Goal: Task Accomplishment & Management: Manage account settings

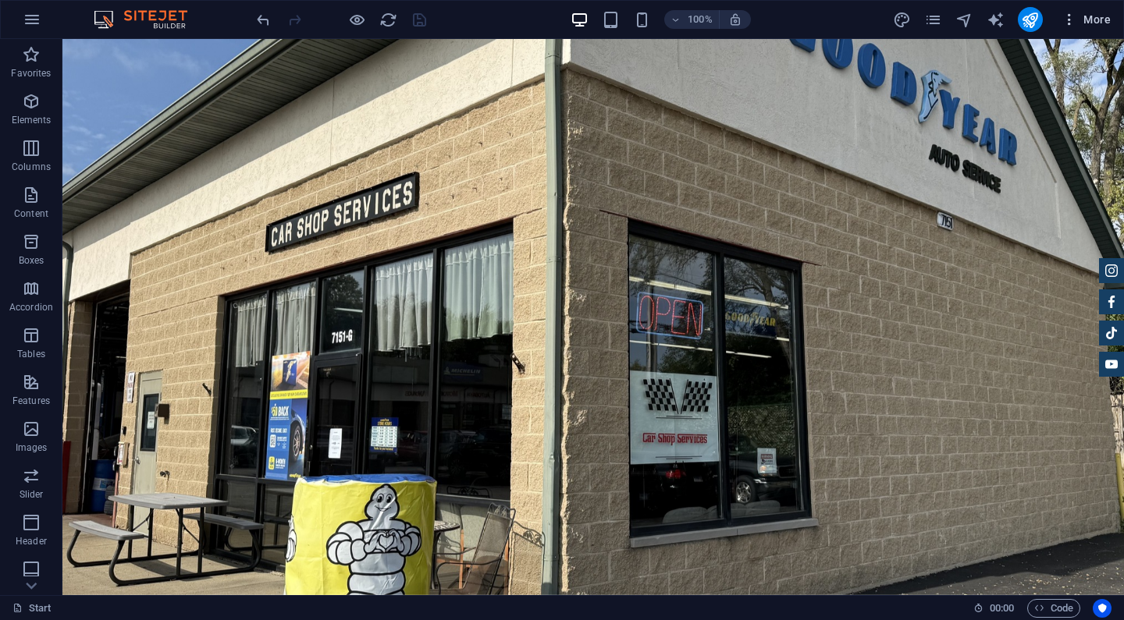
click at [1071, 27] on icon "button" at bounding box center [1069, 20] width 16 height 16
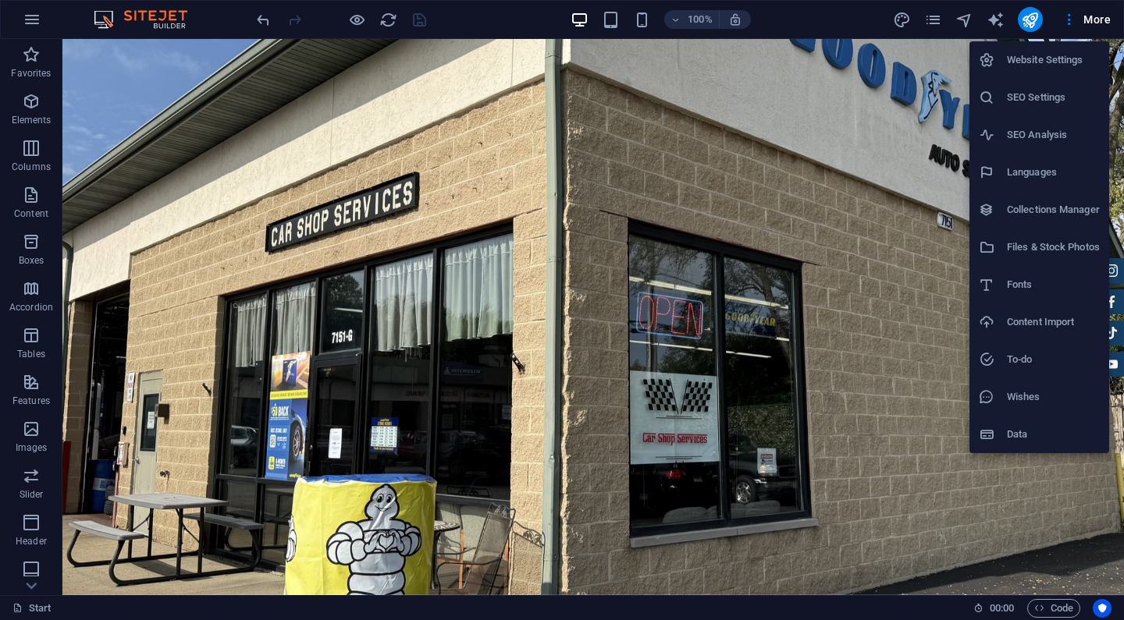
click at [1046, 60] on h6 "Website Settings" at bounding box center [1053, 60] width 93 height 19
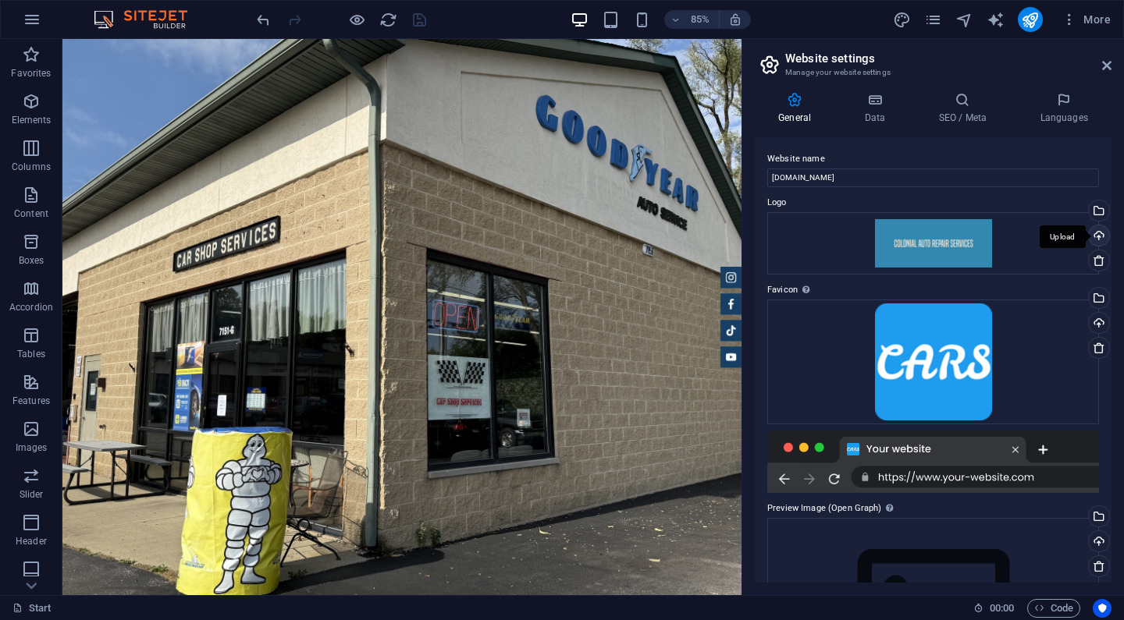
click at [1097, 230] on div "Upload" at bounding box center [1096, 236] width 23 height 23
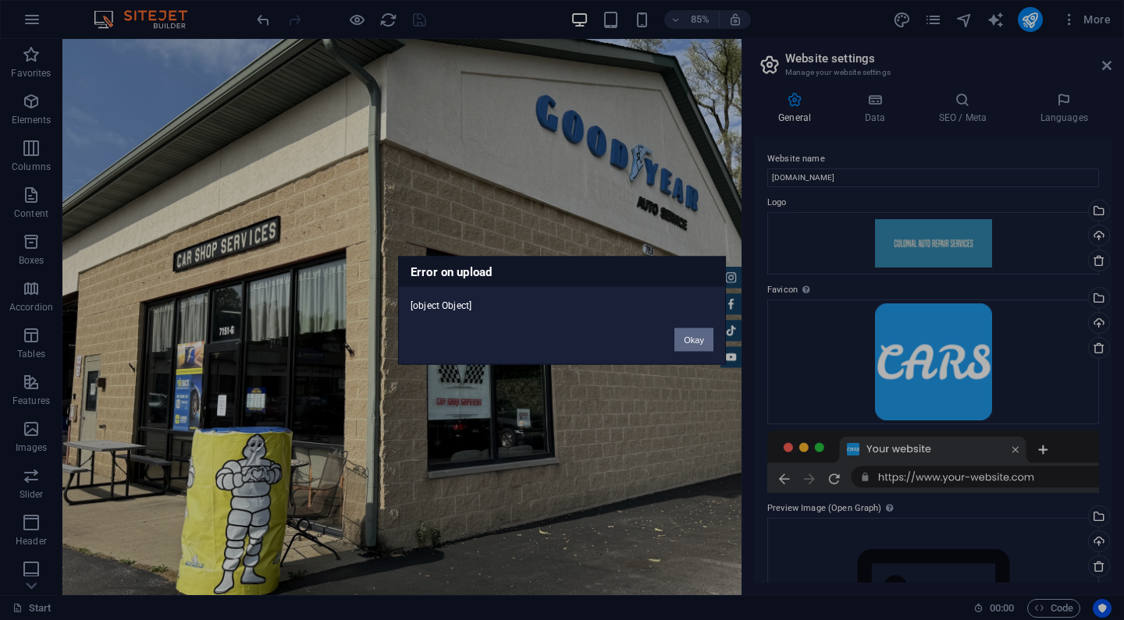
click at [703, 338] on button "Okay" at bounding box center [693, 339] width 39 height 23
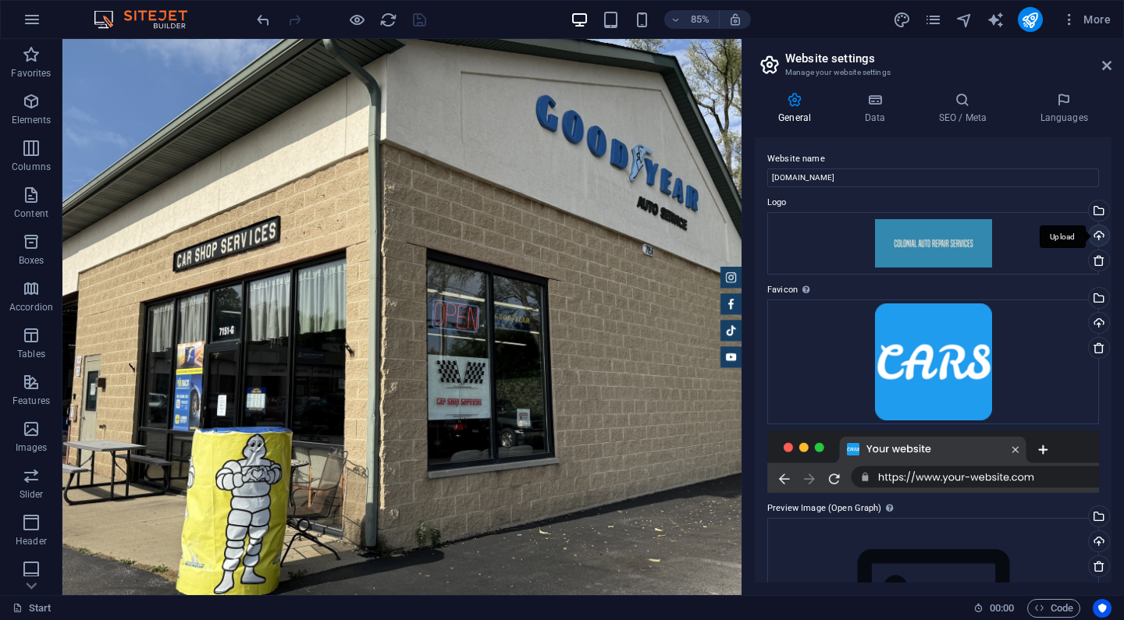
click at [1099, 235] on div "Upload" at bounding box center [1096, 236] width 23 height 23
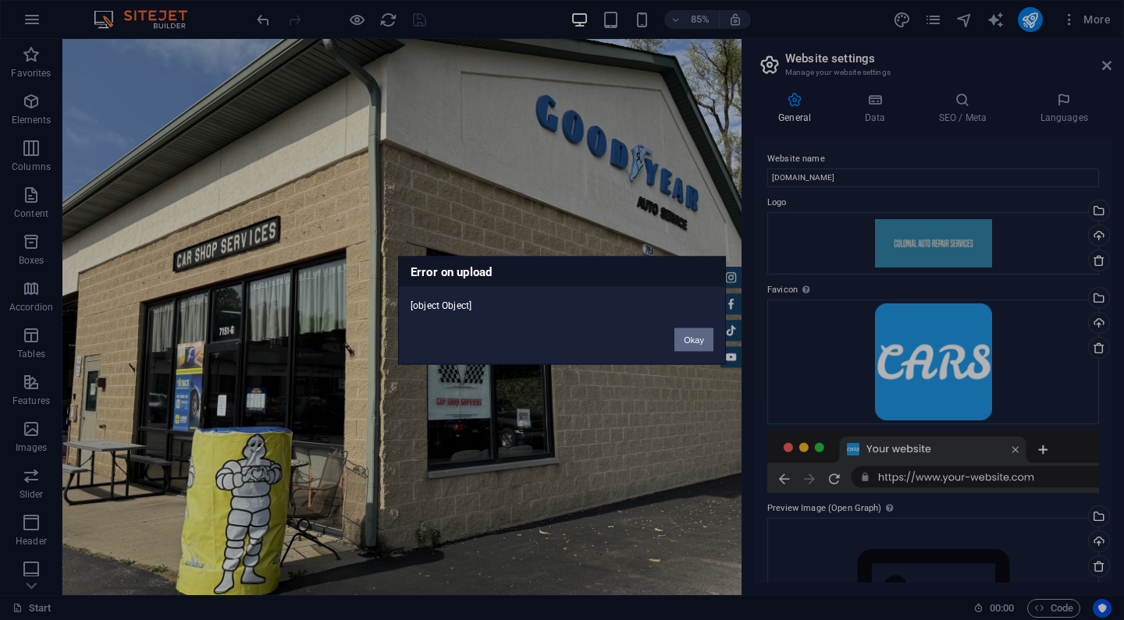
click at [687, 330] on button "Okay" at bounding box center [693, 339] width 39 height 23
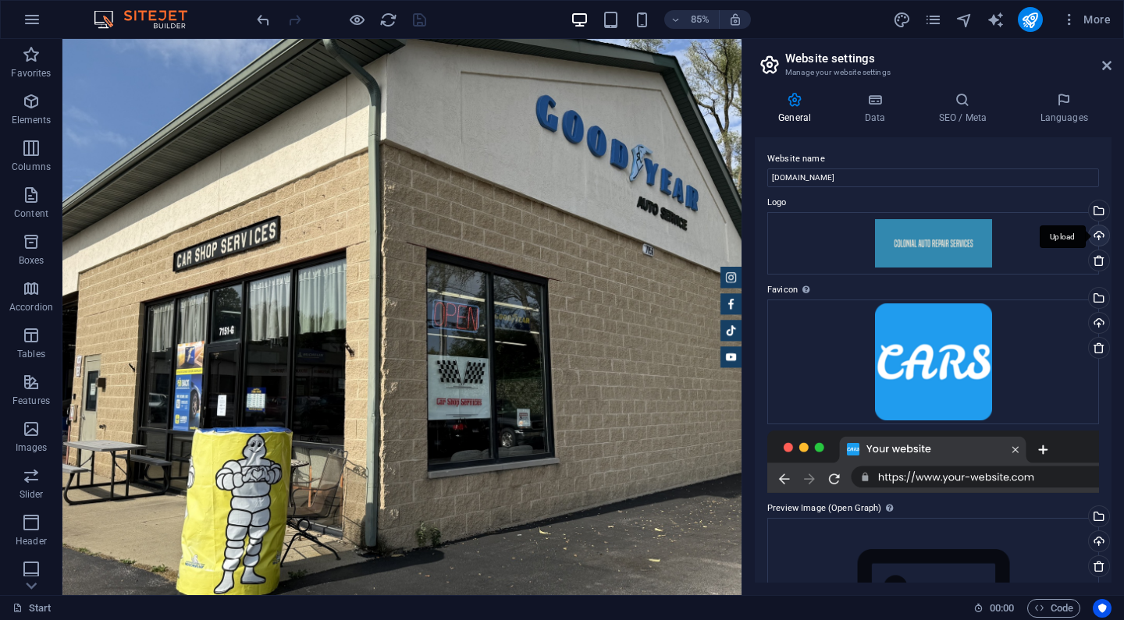
click at [1096, 239] on div "Upload" at bounding box center [1096, 236] width 23 height 23
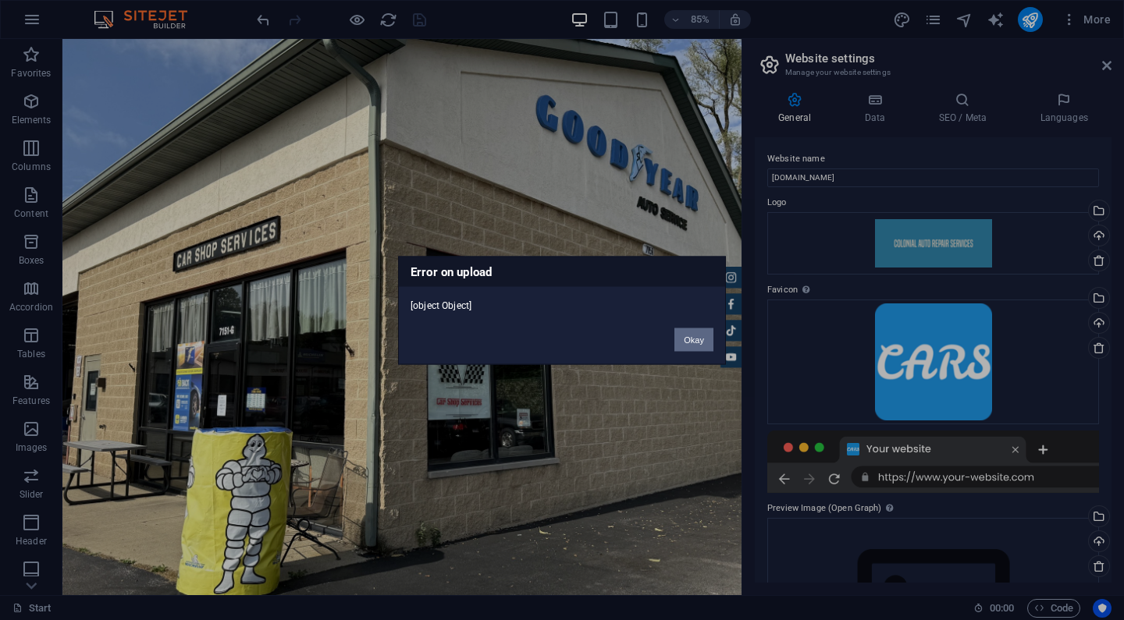
click at [692, 332] on button "Okay" at bounding box center [693, 339] width 39 height 23
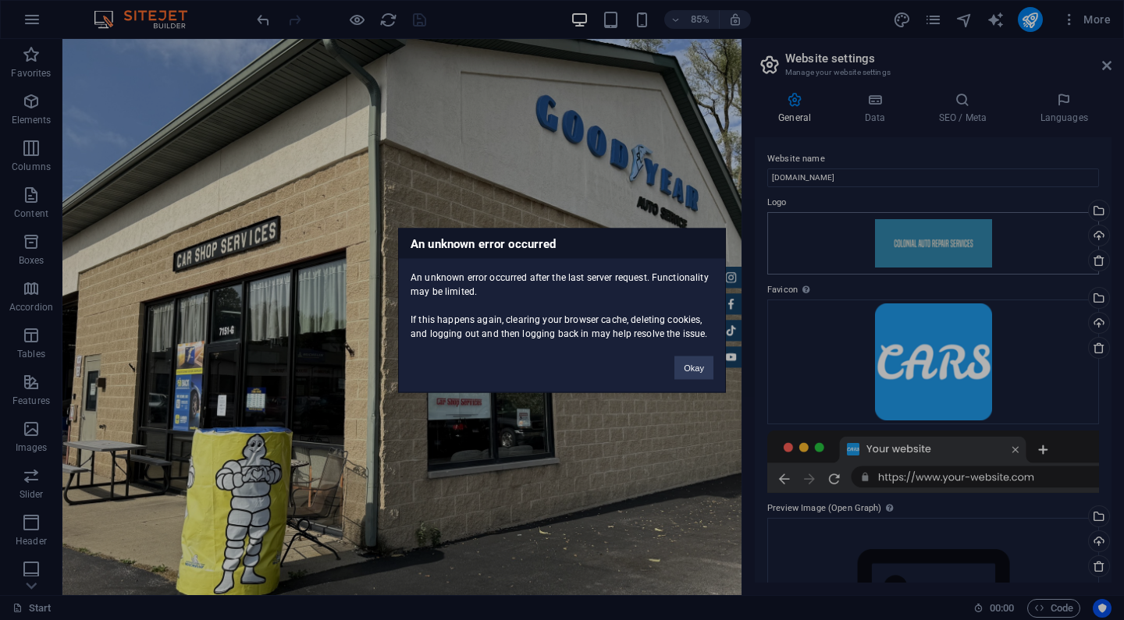
click at [963, 240] on div "An unknown error occurred An unknown error occurred after the last server reque…" at bounding box center [562, 310] width 1124 height 620
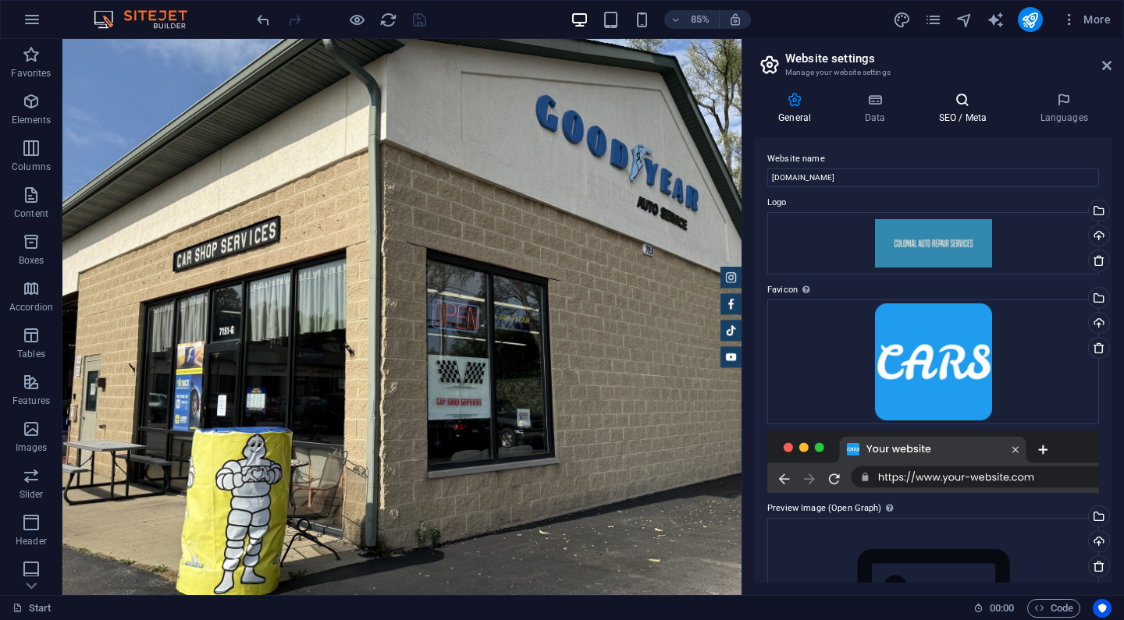
click at [975, 122] on h4 "SEO / Meta" at bounding box center [964, 108] width 101 height 33
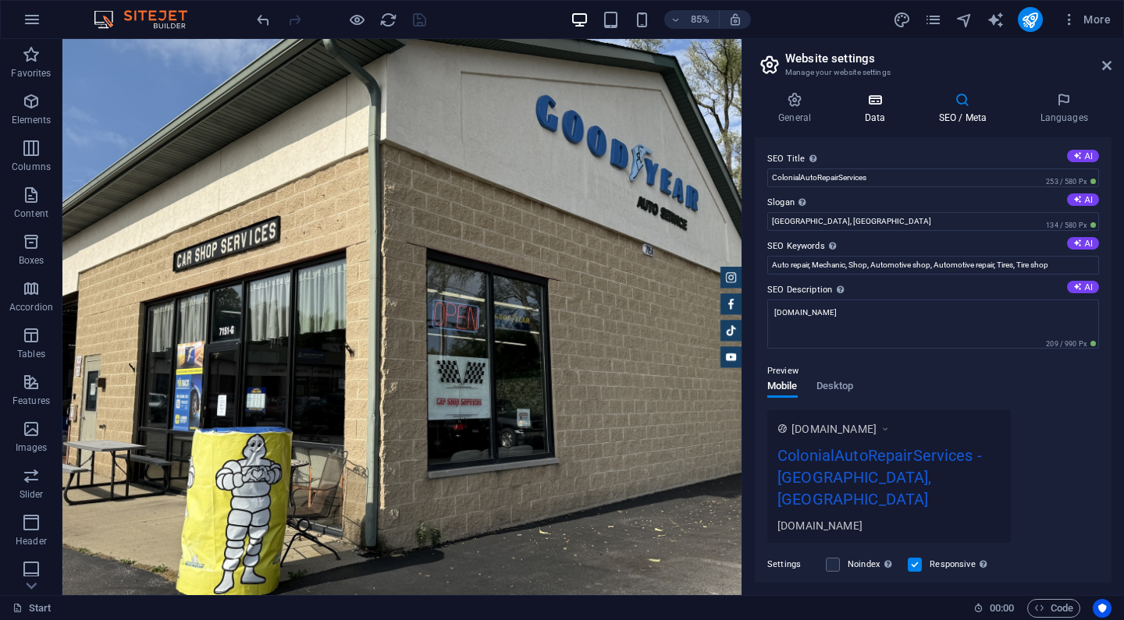
click at [879, 113] on h4 "Data" at bounding box center [877, 108] width 74 height 33
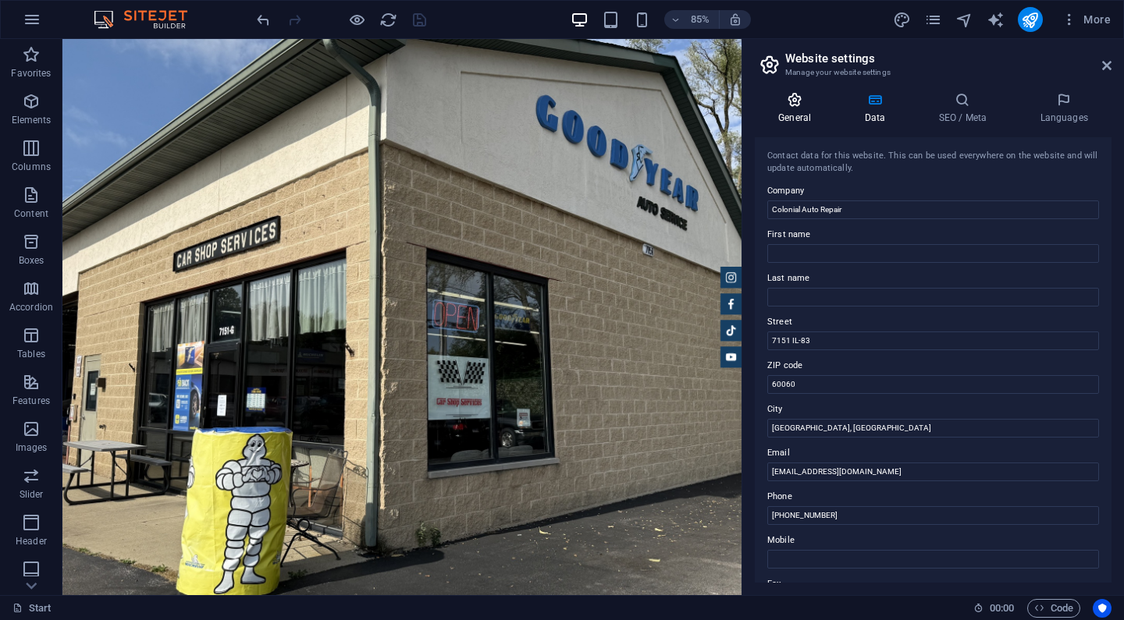
click at [801, 102] on icon at bounding box center [794, 100] width 80 height 16
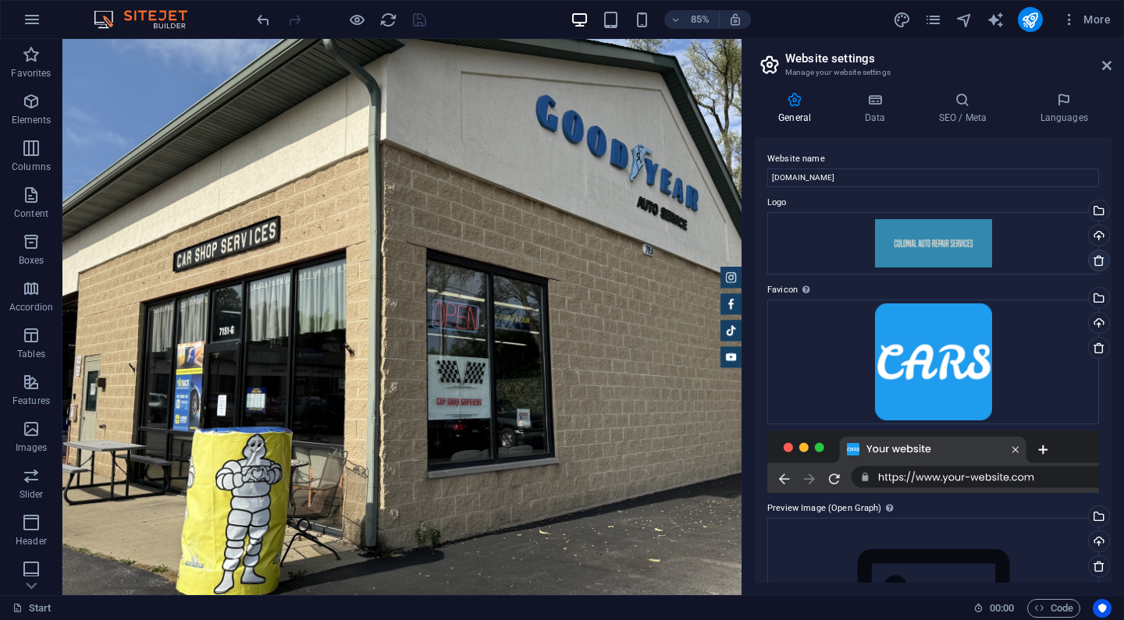
click at [1095, 260] on icon at bounding box center [1098, 260] width 12 height 12
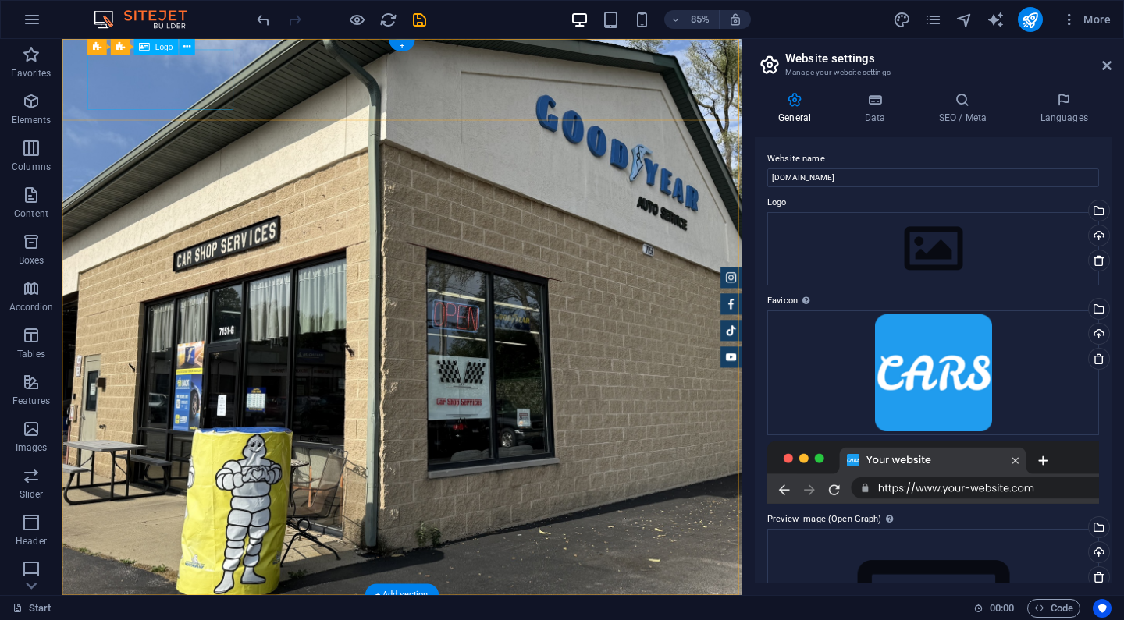
click at [1105, 69] on icon at bounding box center [1106, 65] width 9 height 12
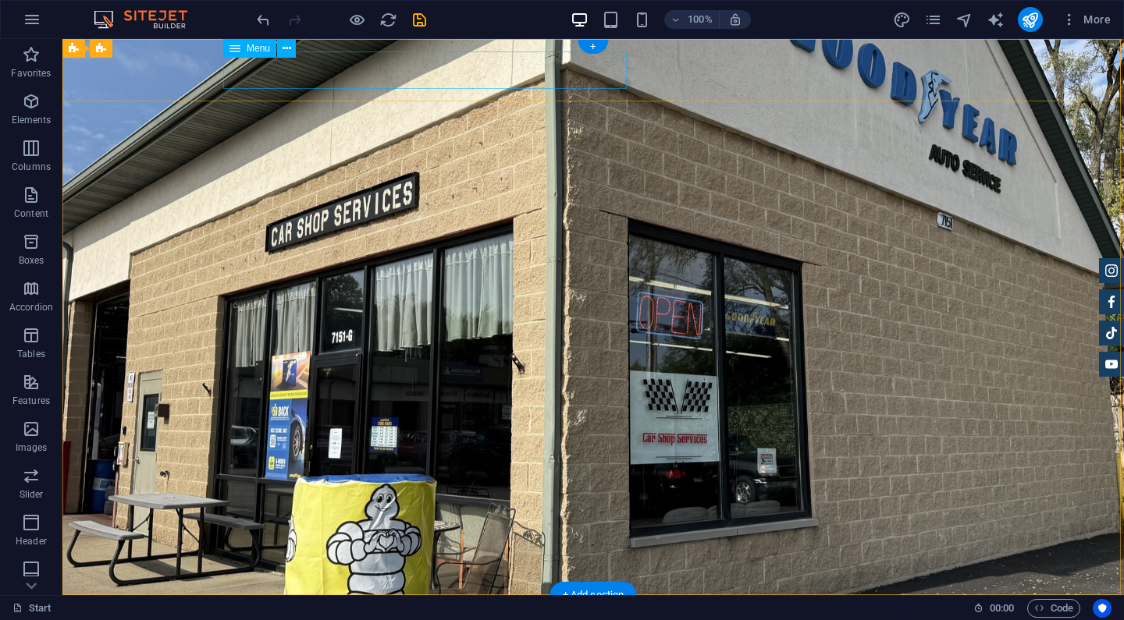
click at [587, 608] on nav "Home About us Services Inventory Contact" at bounding box center [593, 626] width 737 height 37
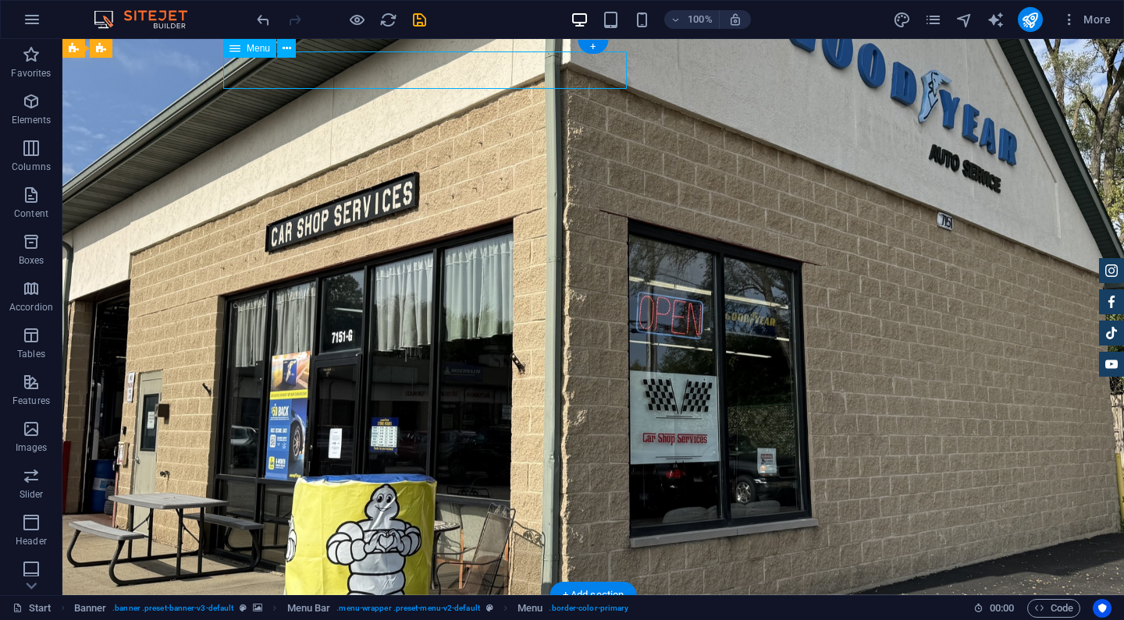
click at [587, 608] on nav "Home About us Services Inventory Contact" at bounding box center [593, 626] width 737 height 37
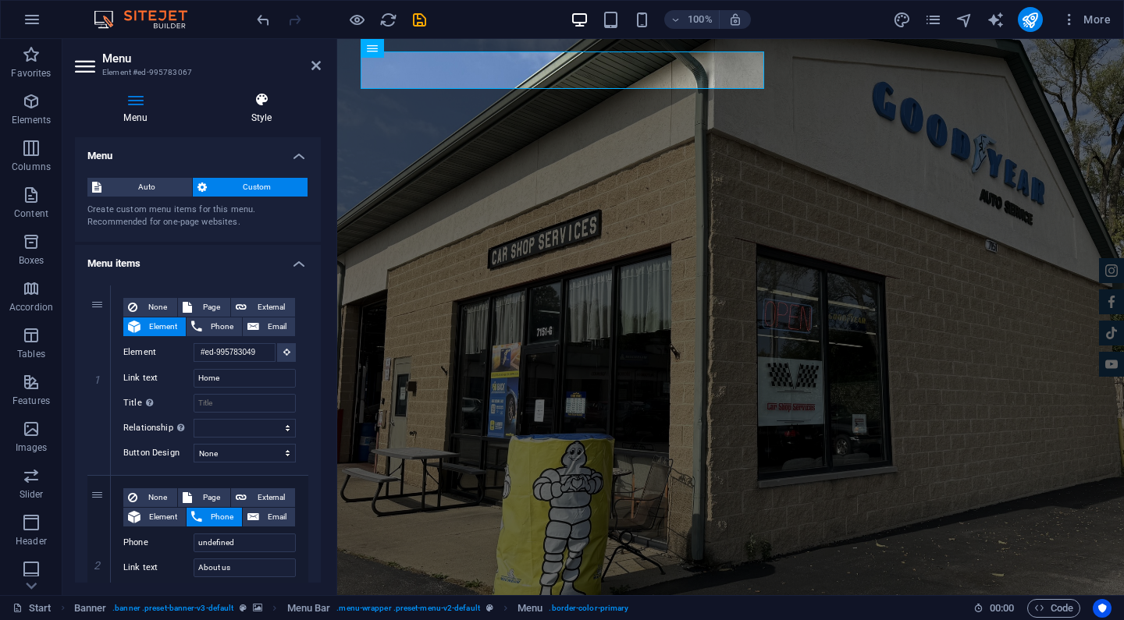
click at [296, 112] on h4 "Style" at bounding box center [261, 108] width 119 height 33
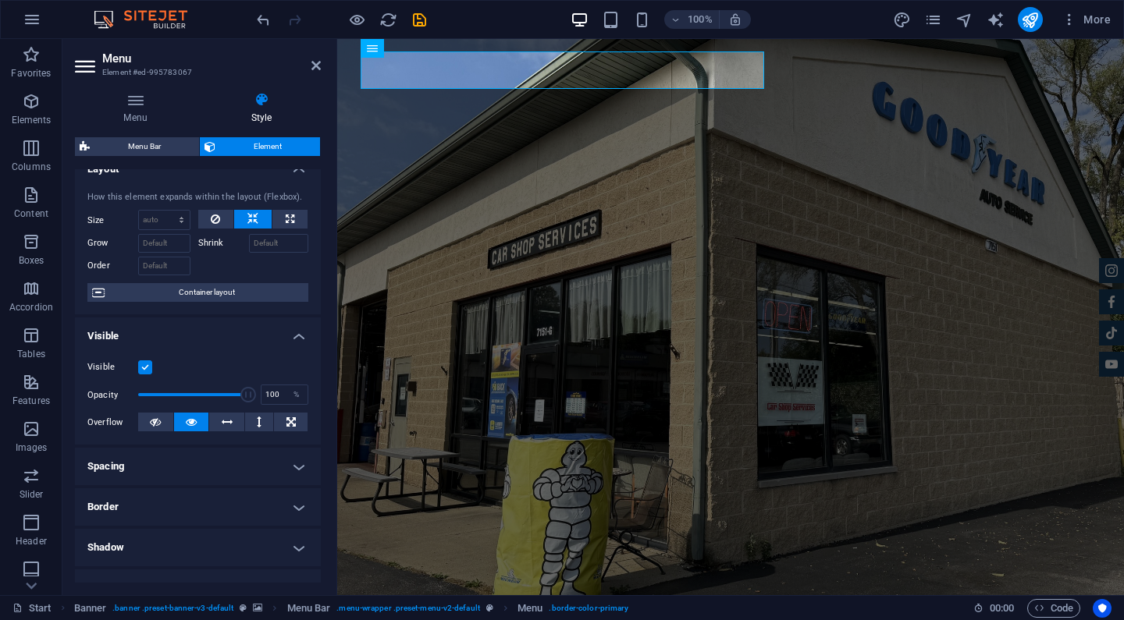
scroll to position [25, 0]
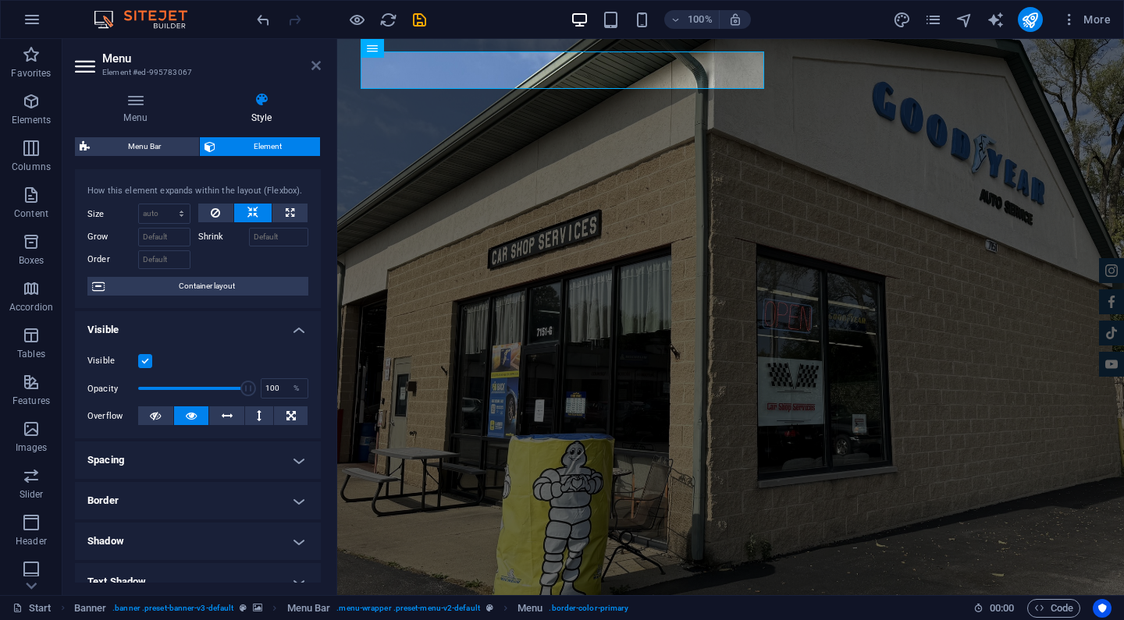
click at [318, 65] on icon at bounding box center [315, 65] width 9 height 12
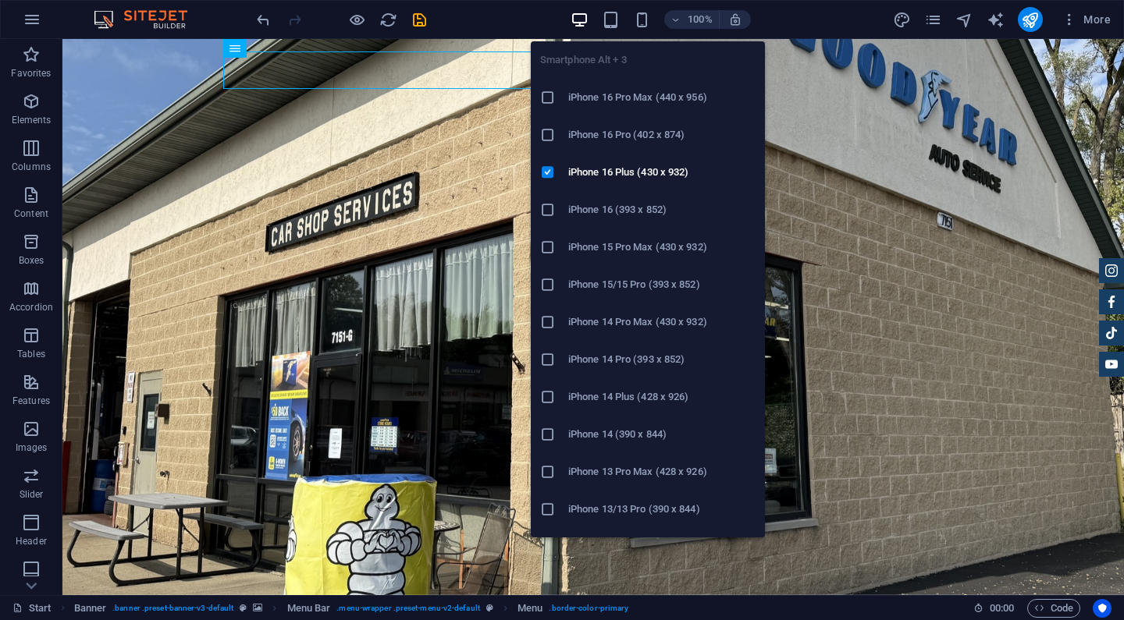
click at [619, 100] on h6 "iPhone 16 Pro Max (440 x 956)" at bounding box center [661, 97] width 187 height 19
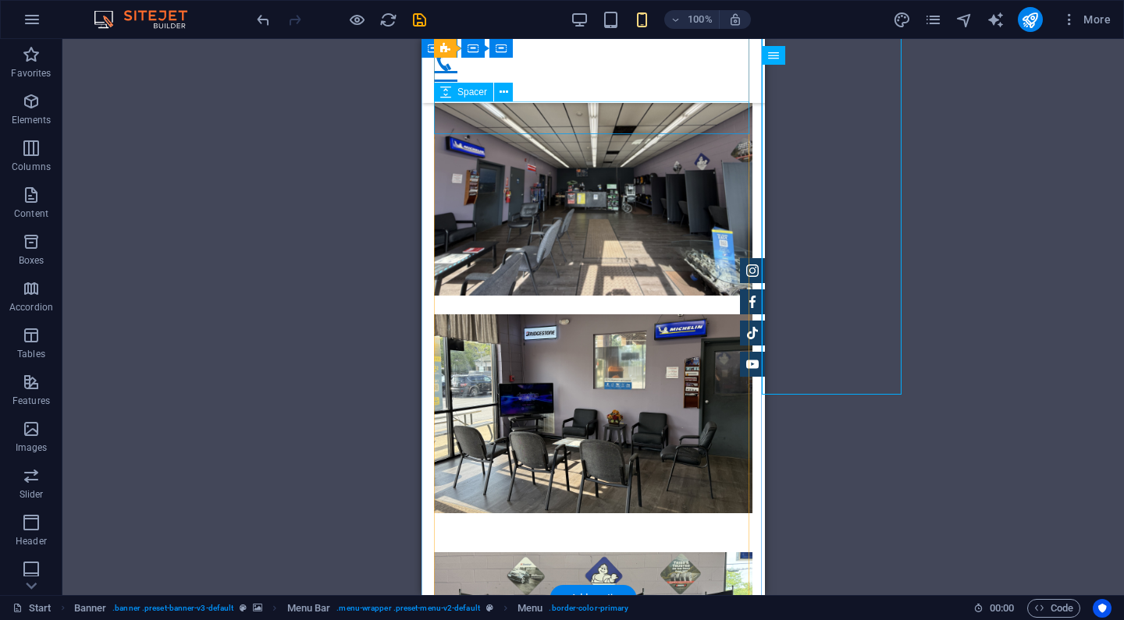
scroll to position [4084, 0]
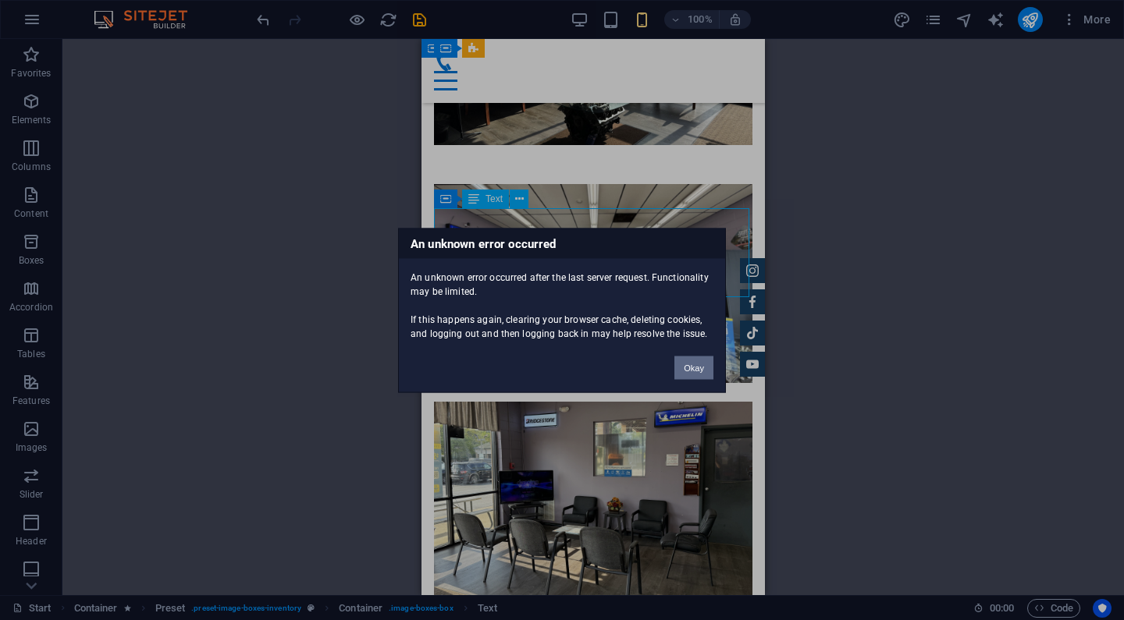
click at [696, 369] on button "Okay" at bounding box center [693, 367] width 39 height 23
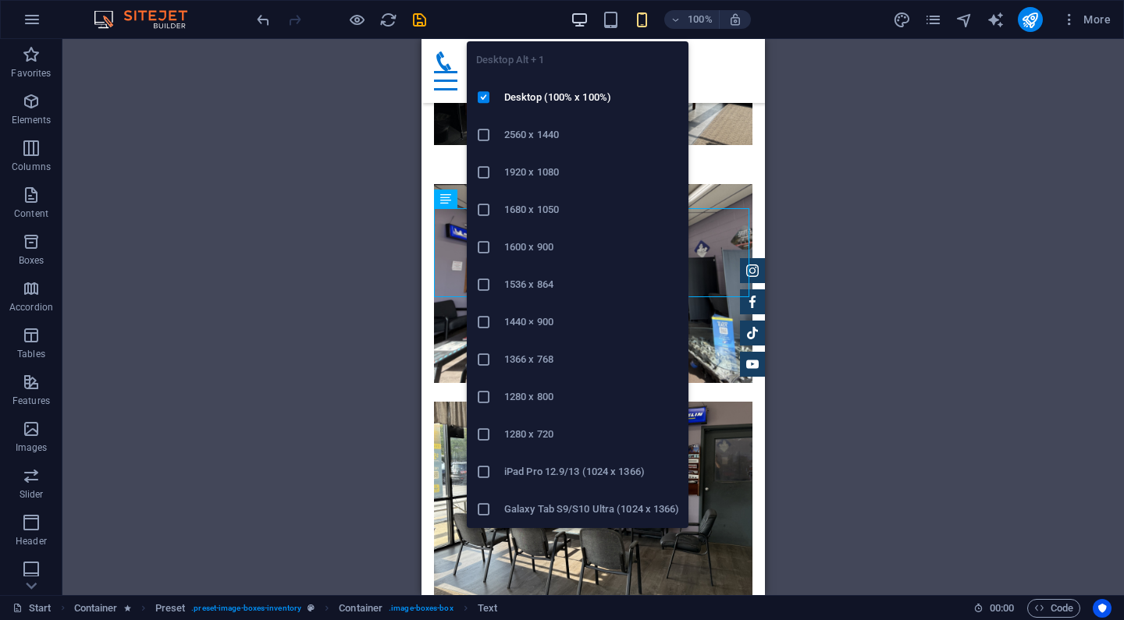
click at [585, 25] on icon "button" at bounding box center [579, 20] width 18 height 18
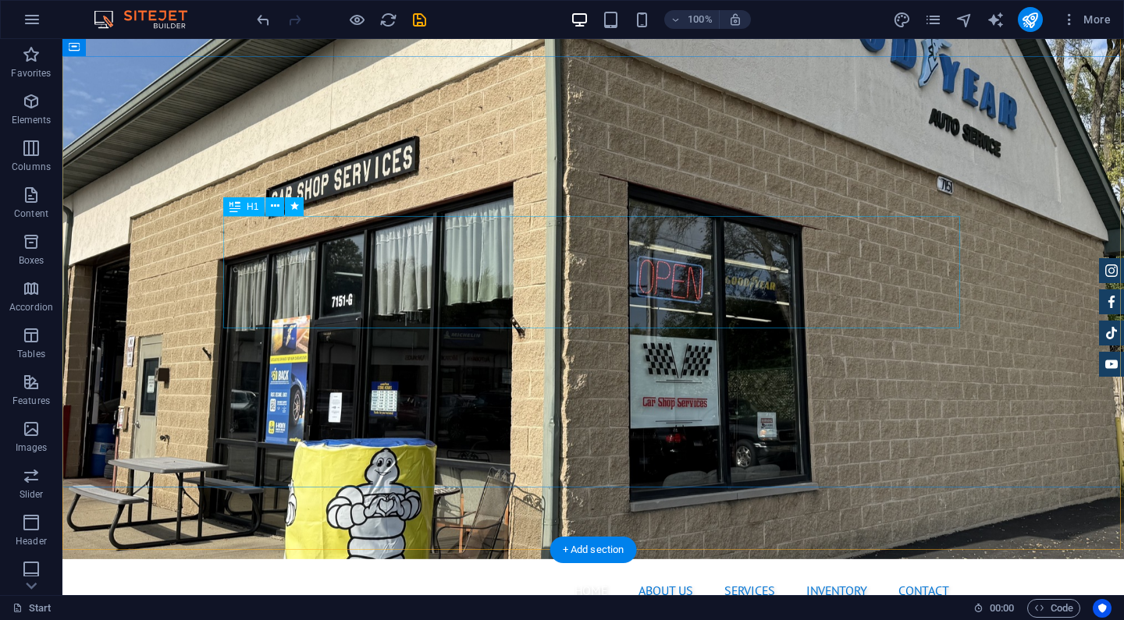
scroll to position [47, 0]
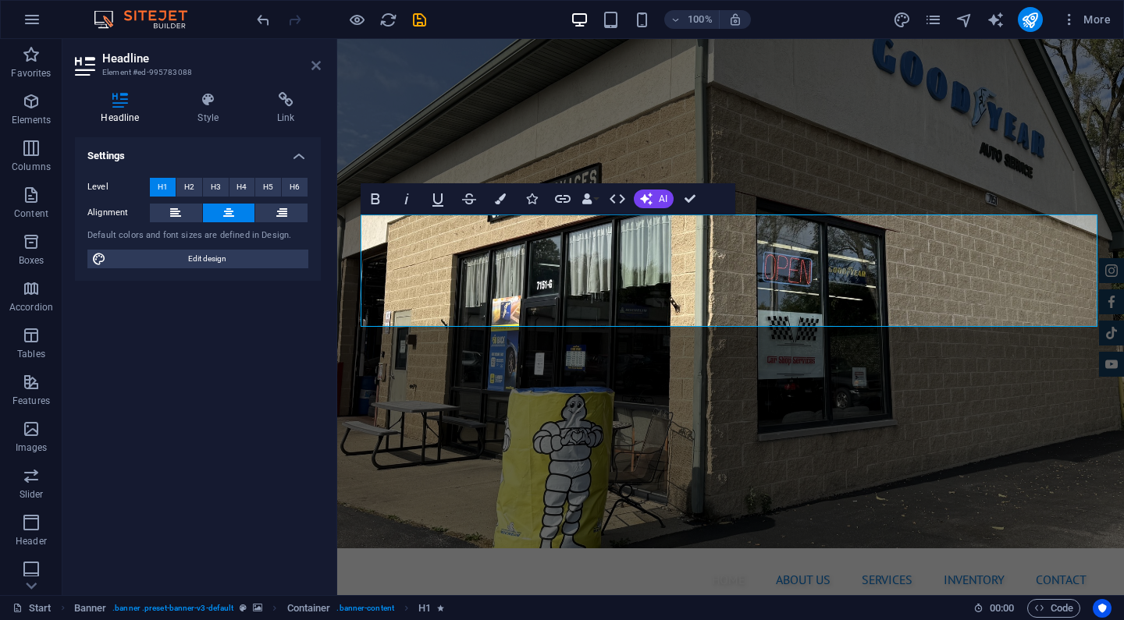
click at [318, 68] on icon at bounding box center [315, 65] width 9 height 12
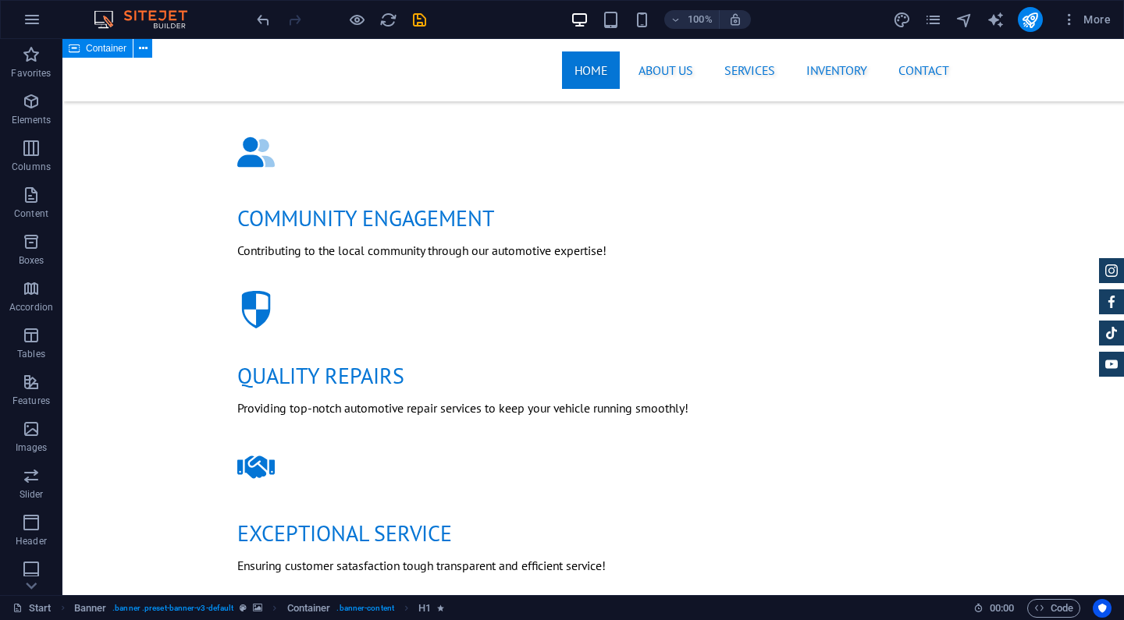
scroll to position [1246, 0]
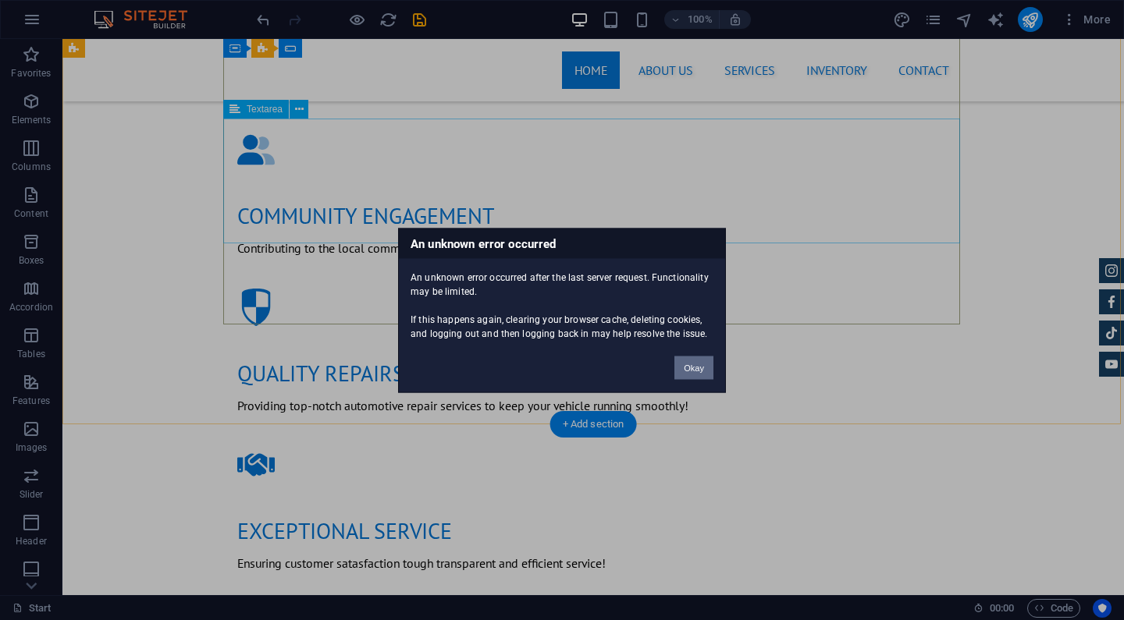
click at [690, 366] on button "Okay" at bounding box center [693, 367] width 39 height 23
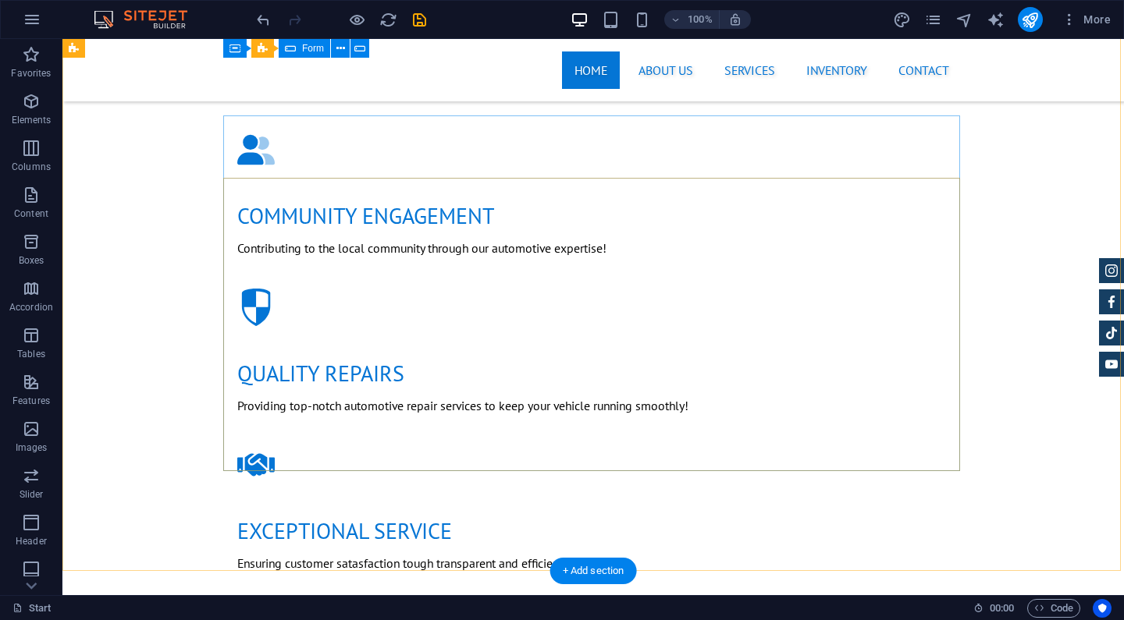
scroll to position [1088, 0]
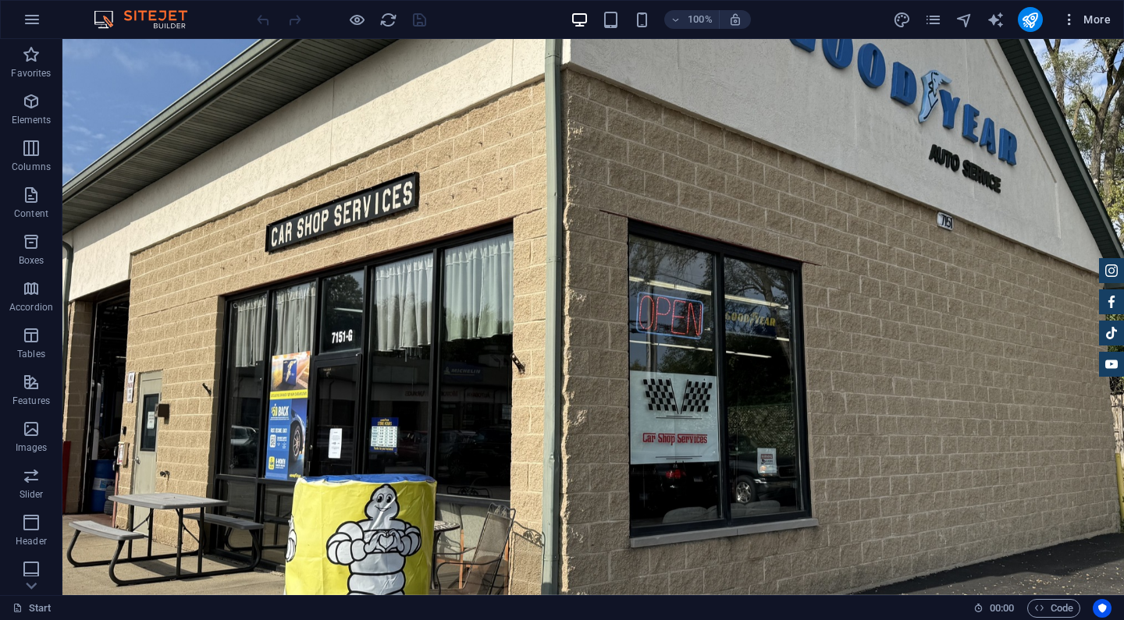
click at [1077, 24] on icon "button" at bounding box center [1069, 20] width 16 height 16
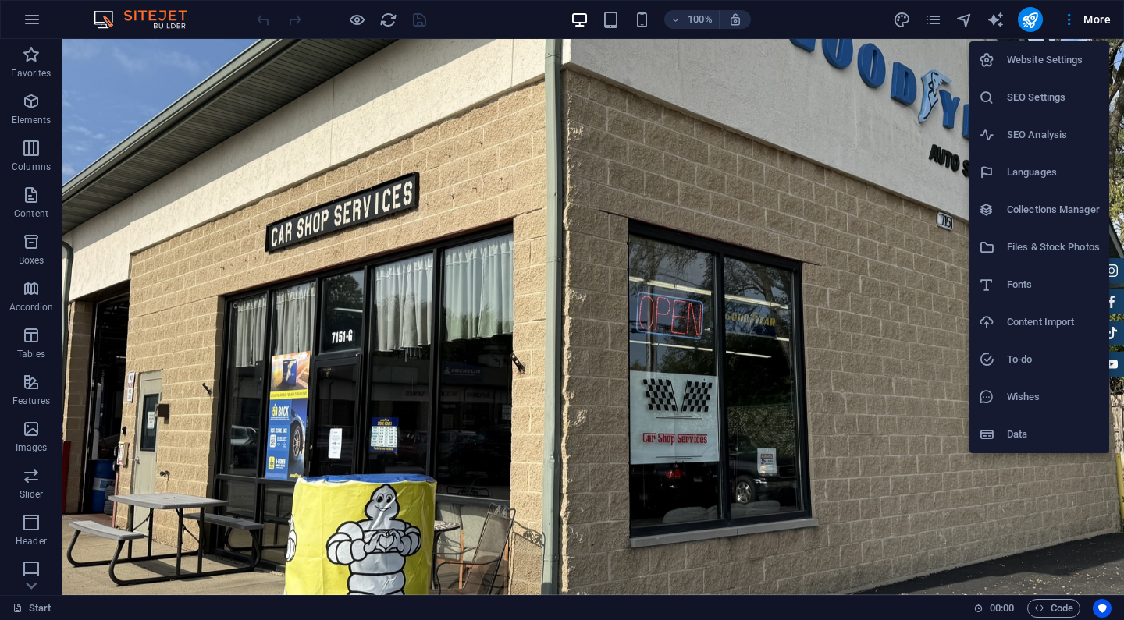
click at [1040, 66] on h6 "Website Settings" at bounding box center [1053, 60] width 93 height 19
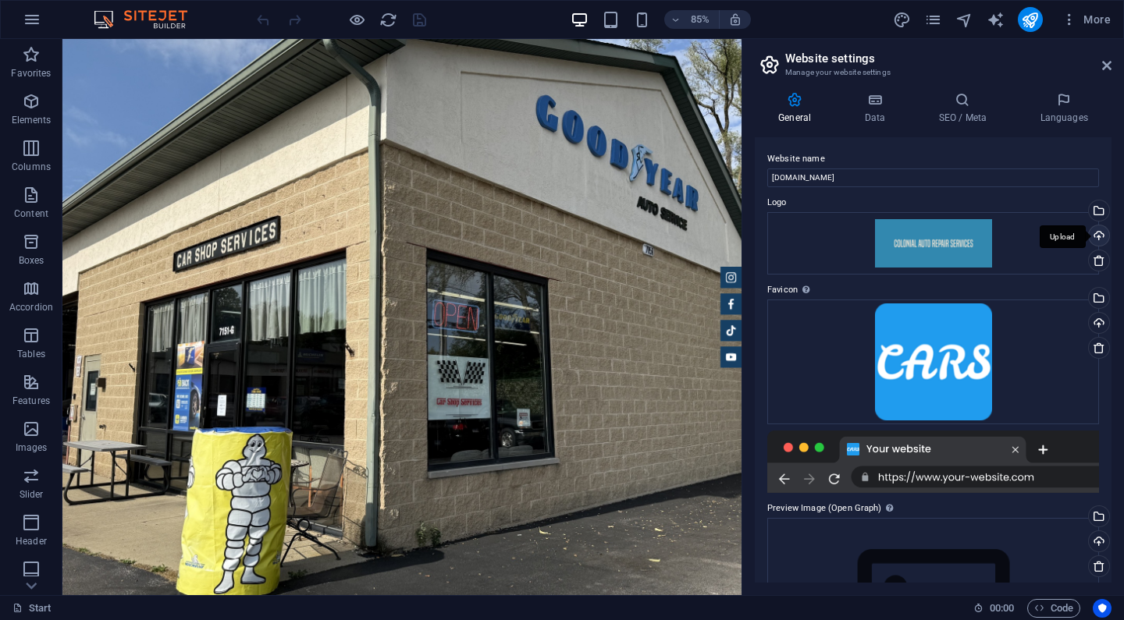
click at [1095, 236] on div "Upload" at bounding box center [1096, 236] width 23 height 23
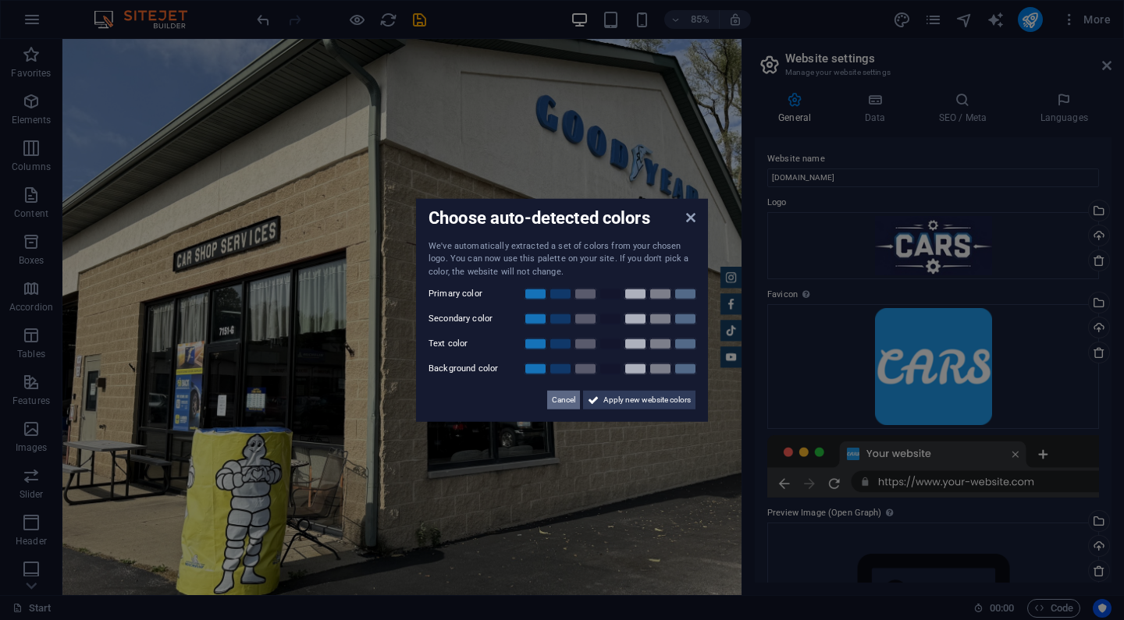
click at [562, 396] on span "Cancel" at bounding box center [563, 400] width 23 height 19
